Goal: Task Accomplishment & Management: Use online tool/utility

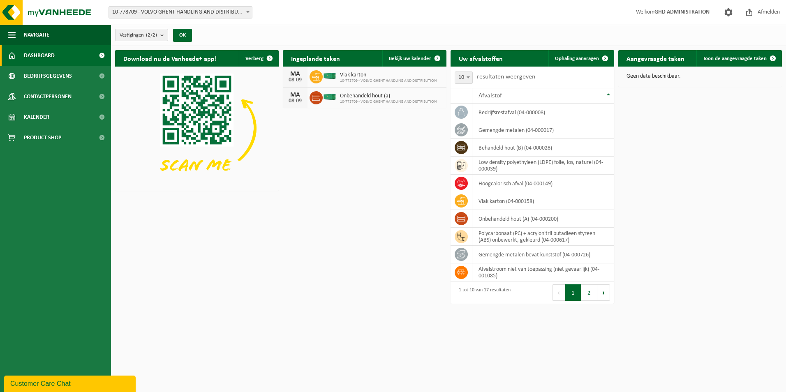
click at [590, 364] on html "Vestiging: 10-778709 - VOLVO GHENT HANDLING AND DISTRIBUTION - DESTELDONK 10-78…" at bounding box center [393, 196] width 786 height 392
click at [723, 54] on link "Toon de aangevraagde taken" at bounding box center [739, 58] width 85 height 16
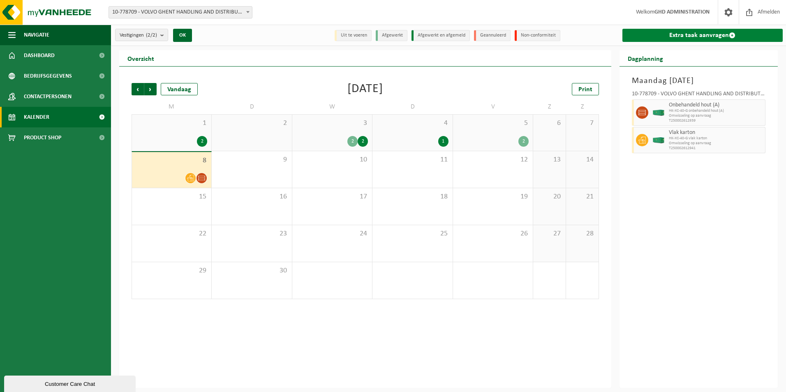
click at [725, 37] on link "Extra taak aanvragen" at bounding box center [703, 35] width 161 height 13
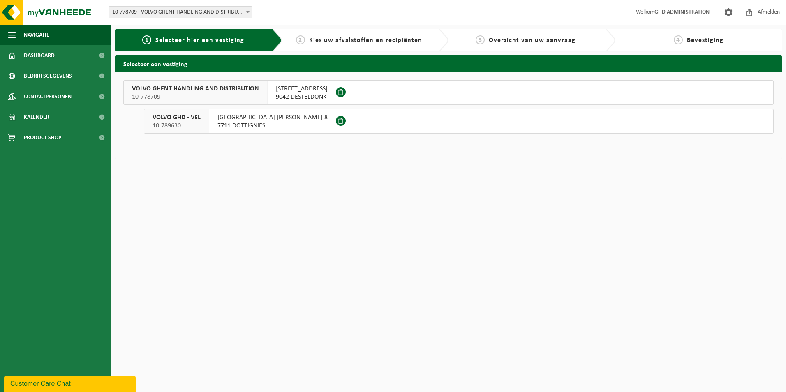
click at [308, 89] on span "SKALDENSTRAAT 102" at bounding box center [302, 89] width 52 height 8
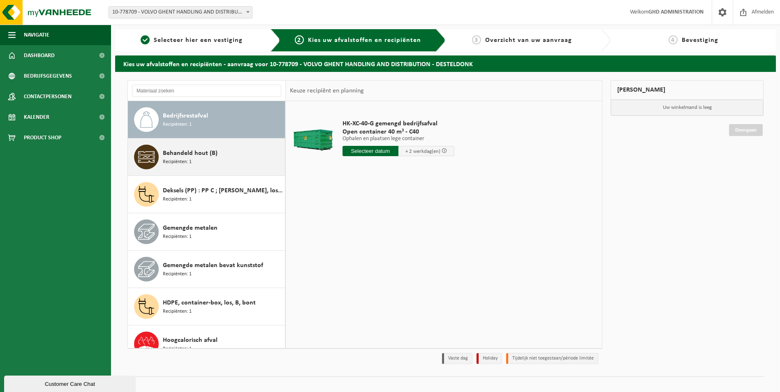
click at [218, 168] on div "Behandeld hout (B) Recipiënten: 1" at bounding box center [223, 157] width 120 height 25
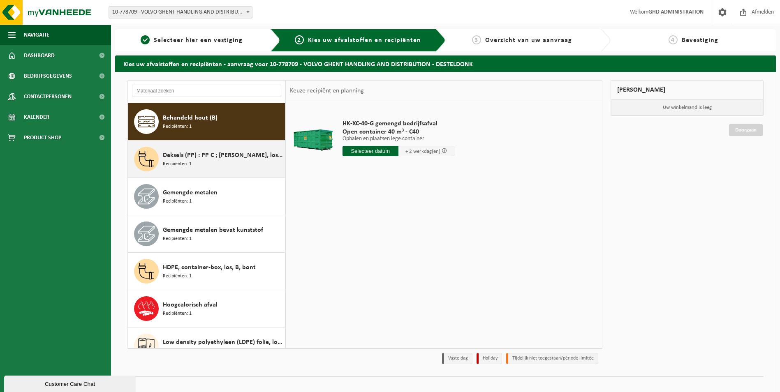
scroll to position [37, 0]
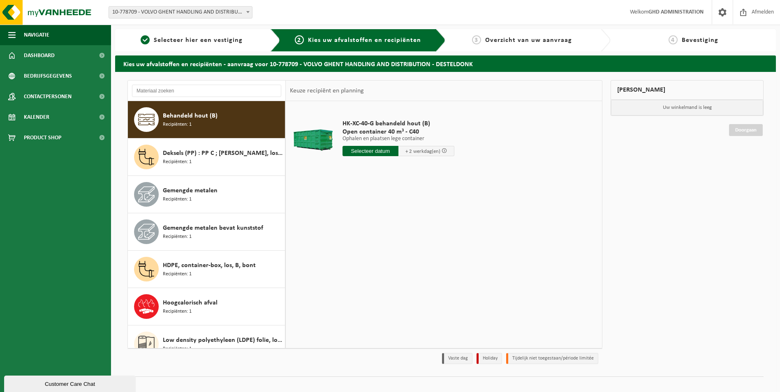
click at [369, 149] on input "text" at bounding box center [371, 151] width 56 height 10
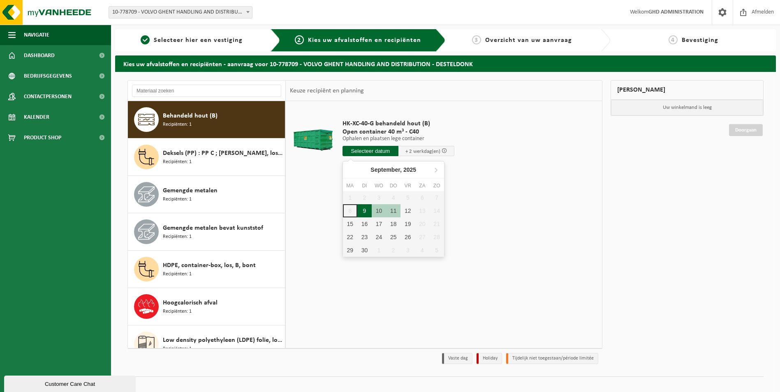
click at [364, 211] on div "9" at bounding box center [364, 210] width 14 height 13
type input "Van 2025-09-09"
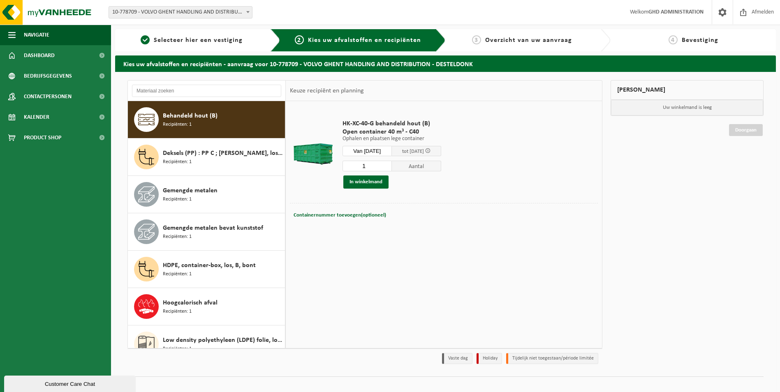
click at [391, 166] on input "1" at bounding box center [367, 166] width 49 height 11
type input "2"
click at [389, 165] on input "2" at bounding box center [367, 166] width 49 height 11
click at [380, 181] on button "In winkelmand" at bounding box center [365, 182] width 45 height 13
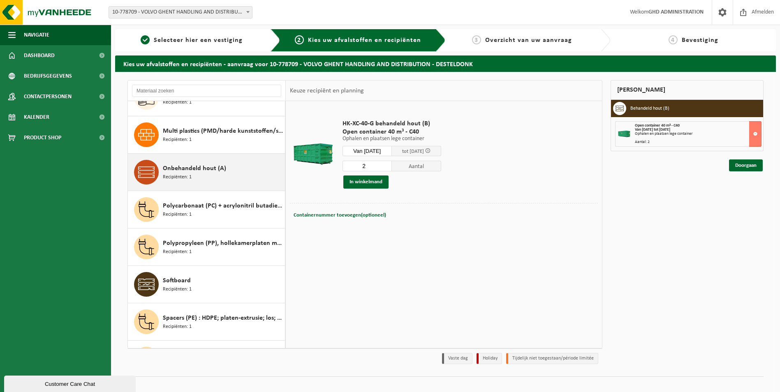
click at [228, 179] on div "Onbehandeld hout (A) Recipiënten: 1" at bounding box center [223, 172] width 120 height 25
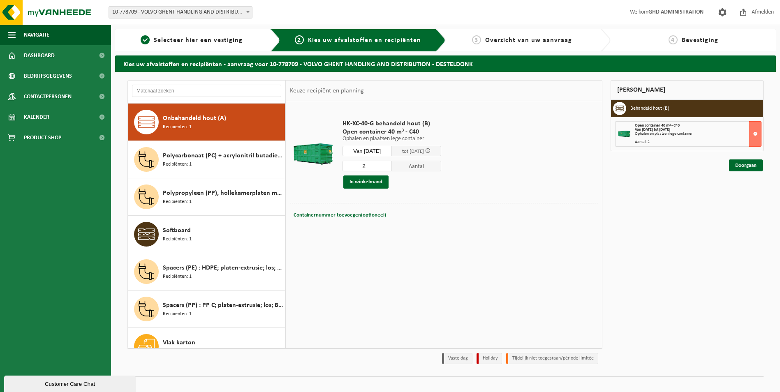
scroll to position [337, 0]
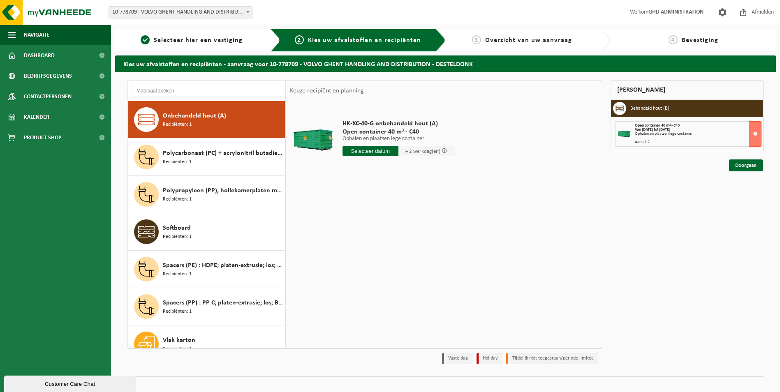
click at [387, 152] on input "text" at bounding box center [371, 151] width 56 height 10
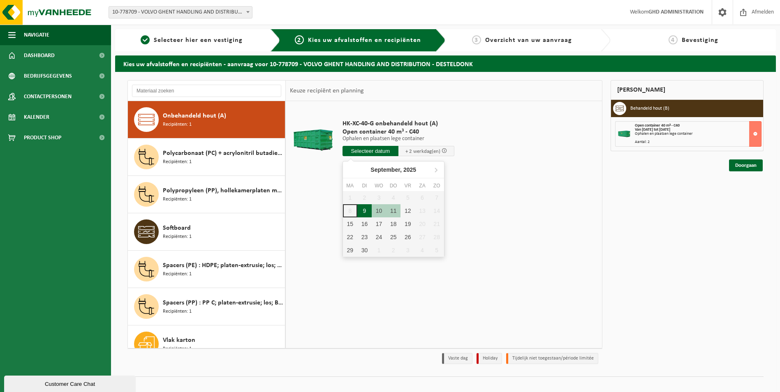
click at [366, 213] on div "9" at bounding box center [364, 210] width 14 height 13
type input "Van 2025-09-09"
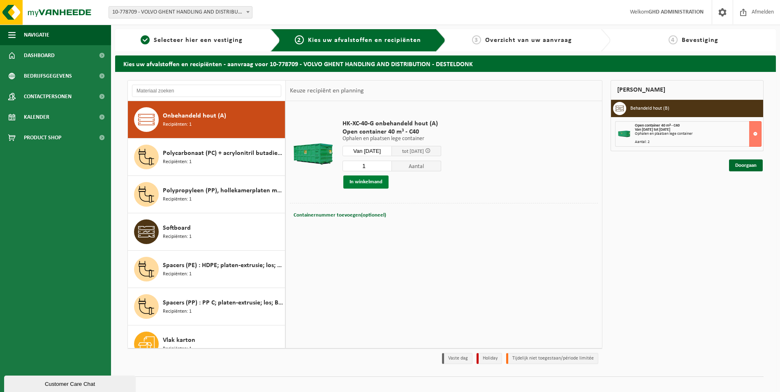
click at [380, 179] on button "In winkelmand" at bounding box center [365, 182] width 45 height 13
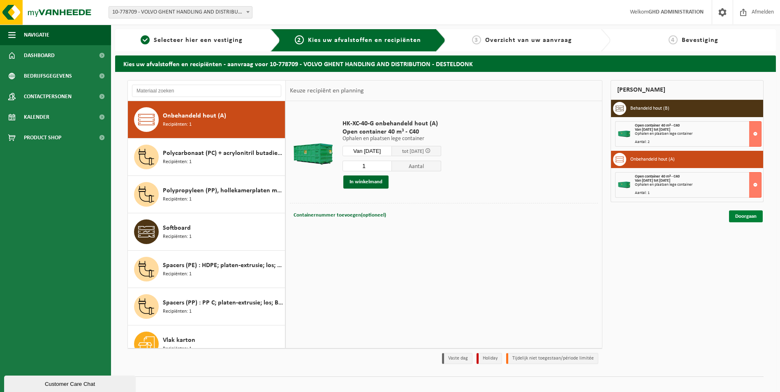
click at [734, 217] on link "Doorgaan" at bounding box center [746, 217] width 34 height 12
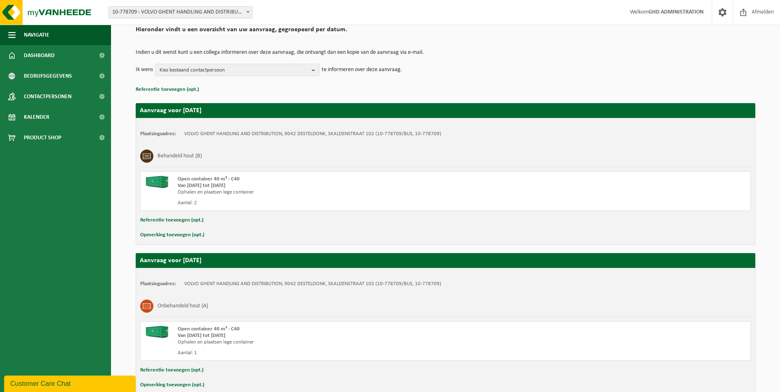
scroll to position [111, 0]
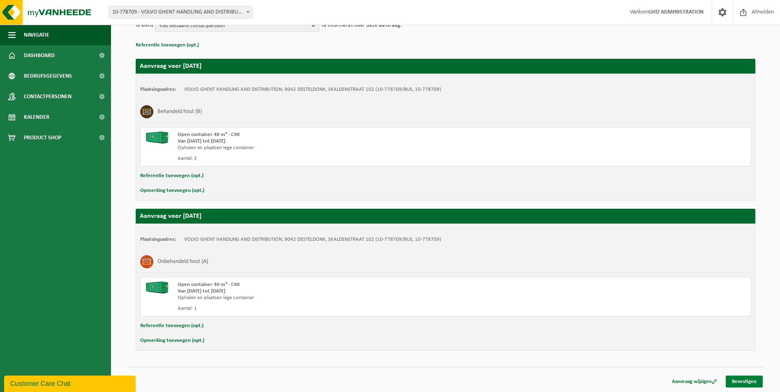
click at [748, 380] on link "Bevestigen" at bounding box center [744, 382] width 37 height 12
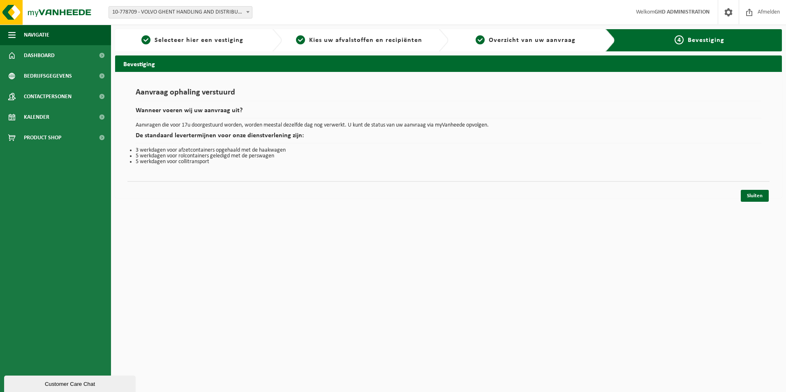
click at [757, 202] on div "Navigatie Afmelden Dashboard Bedrijfsgegevens Contactpersonen Kalender Product …" at bounding box center [393, 103] width 786 height 206
click at [757, 197] on link "Sluiten" at bounding box center [755, 196] width 28 height 12
